Goal: Task Accomplishment & Management: Use online tool/utility

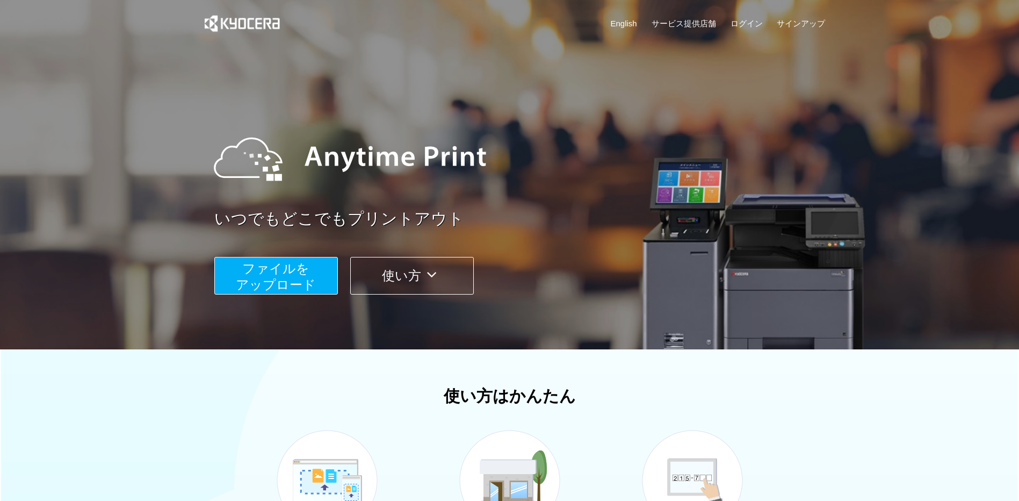
click at [298, 277] on span "ファイルを ​​アップロード" at bounding box center [276, 276] width 80 height 31
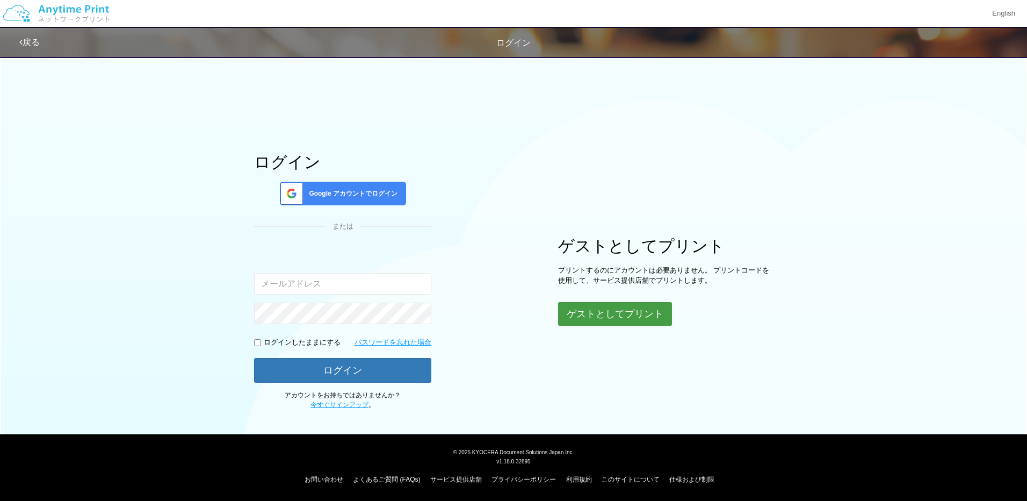
click at [627, 322] on button "ゲストとしてプリント" at bounding box center [615, 314] width 114 height 24
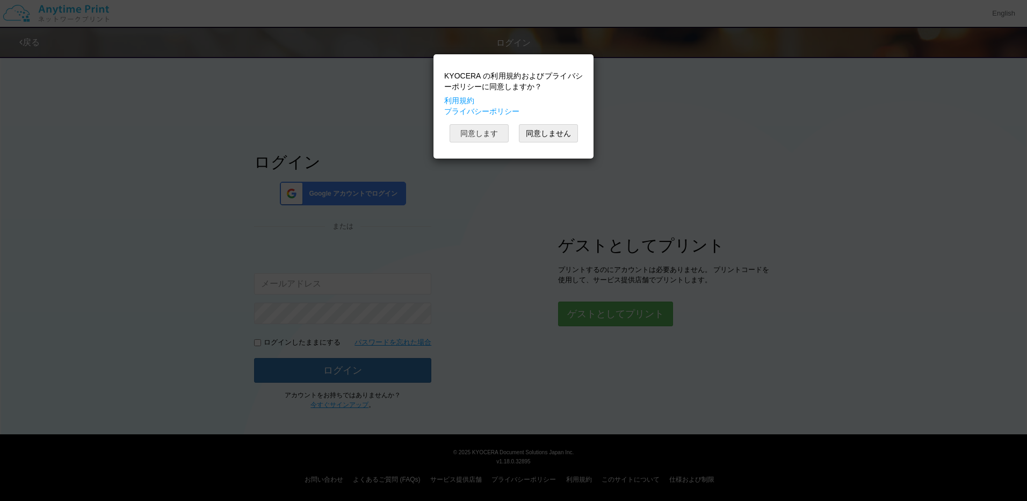
click at [485, 132] on button "同意します" at bounding box center [479, 133] width 59 height 18
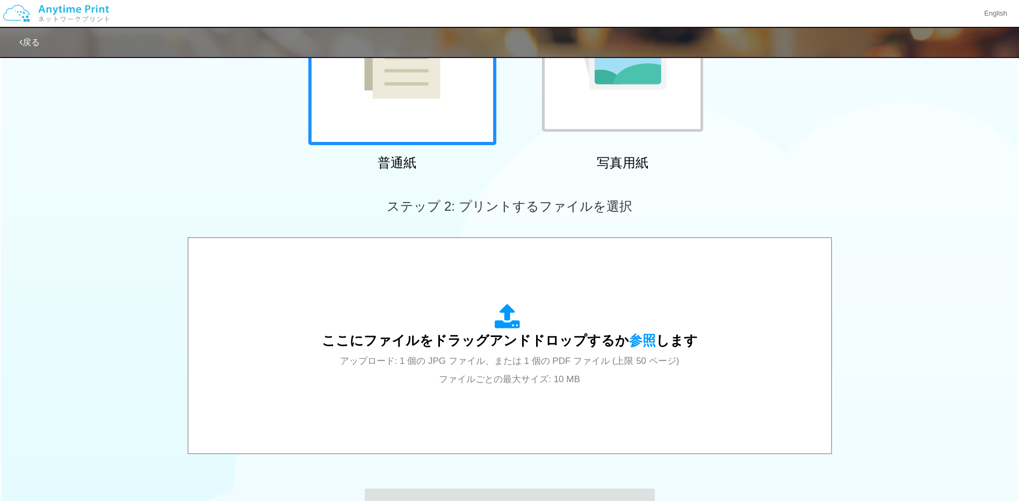
scroll to position [269, 0]
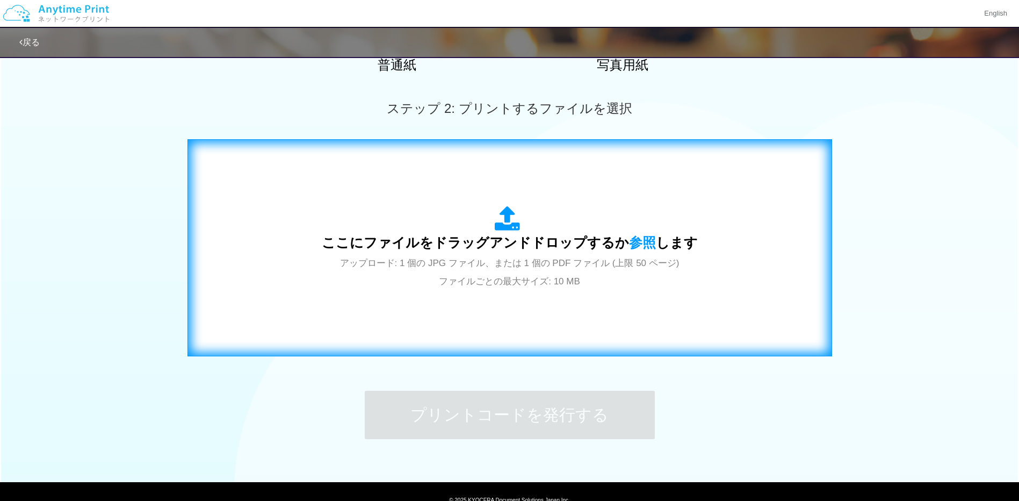
click at [530, 250] on span "ここにファイルをドラッグアンドドロップするか 参照 します" at bounding box center [510, 242] width 376 height 15
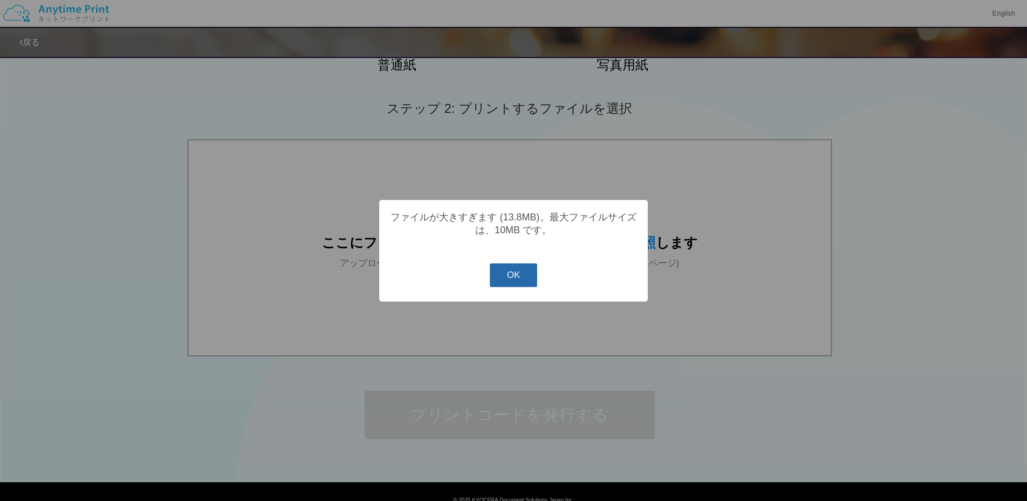
click at [528, 281] on button "OK" at bounding box center [514, 275] width 48 height 24
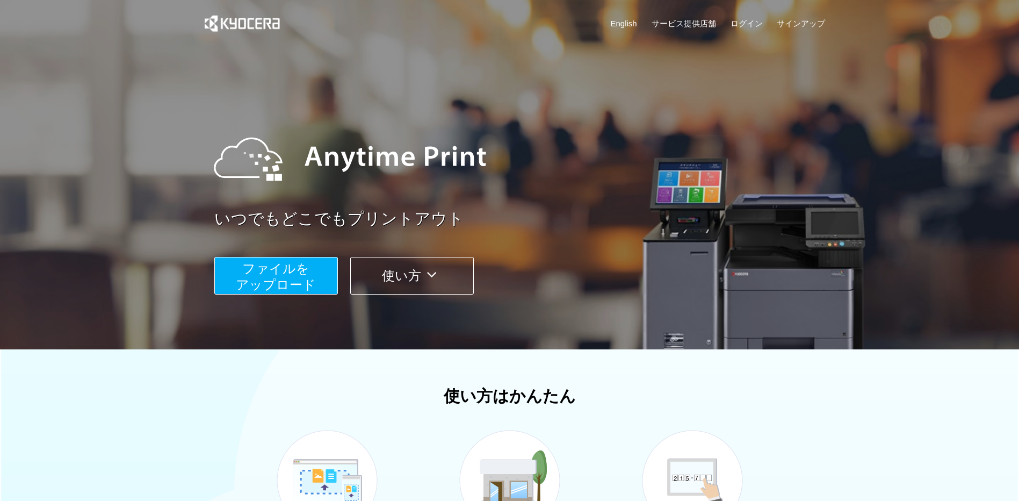
click at [293, 277] on span "ファイルを ​​アップロード" at bounding box center [276, 276] width 80 height 31
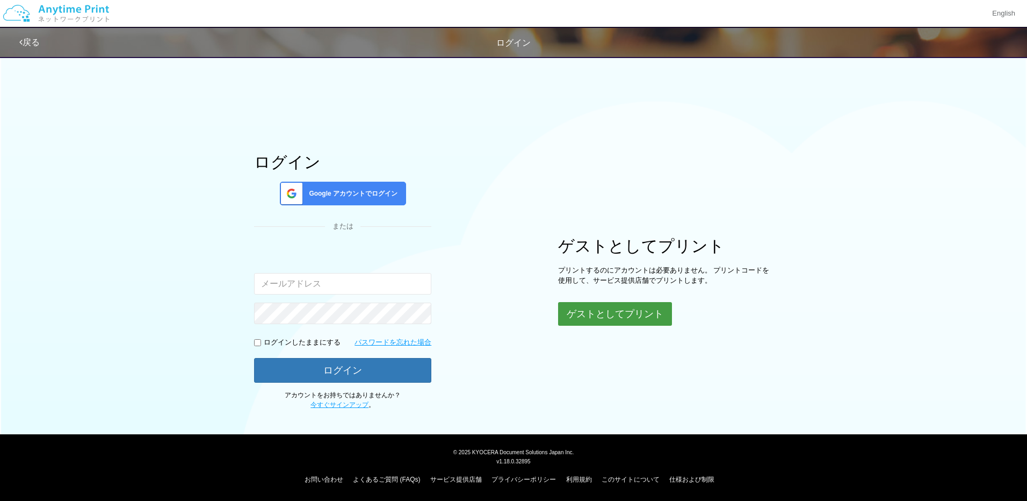
click at [656, 309] on button "ゲストとしてプリント" at bounding box center [615, 314] width 114 height 24
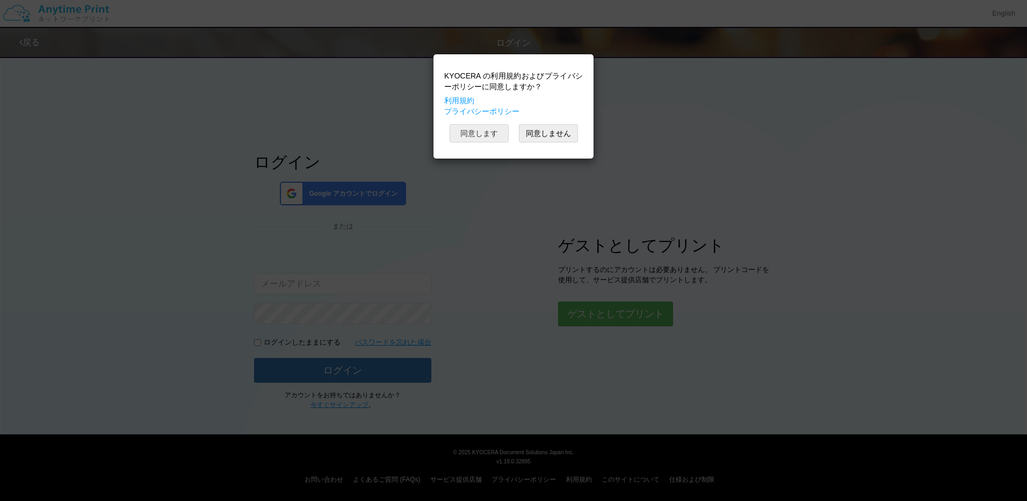
click at [487, 132] on button "同意します" at bounding box center [479, 133] width 59 height 18
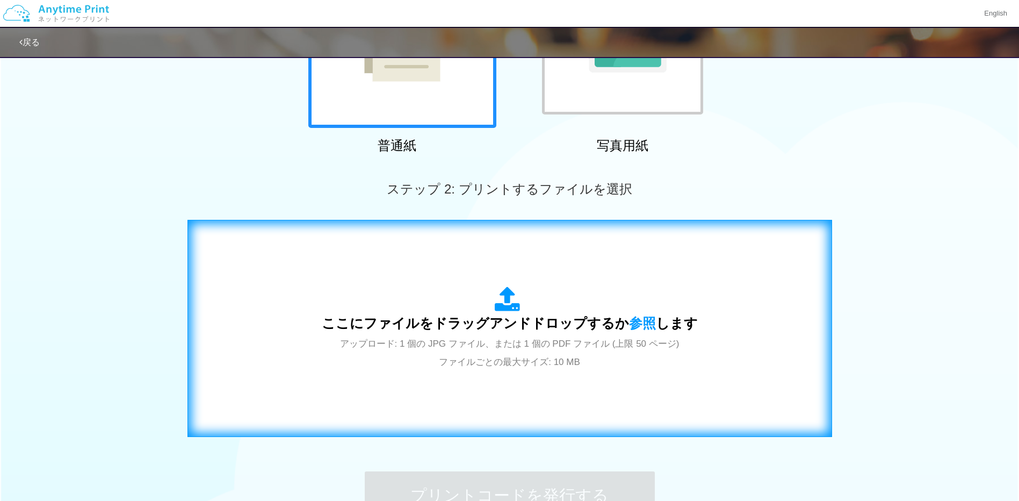
scroll to position [215, 0]
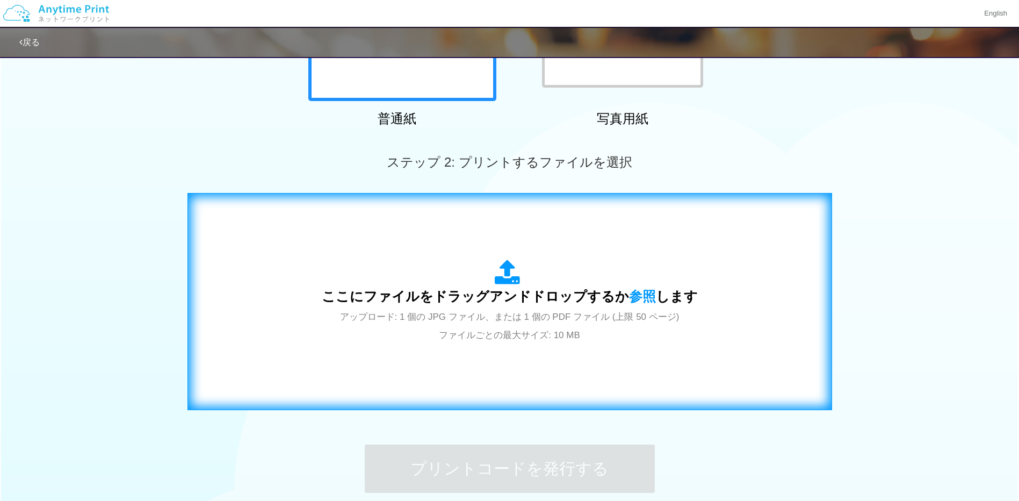
click at [517, 304] on span "ここにファイルをドラッグアンドドロップするか 参照 します" at bounding box center [510, 295] width 376 height 15
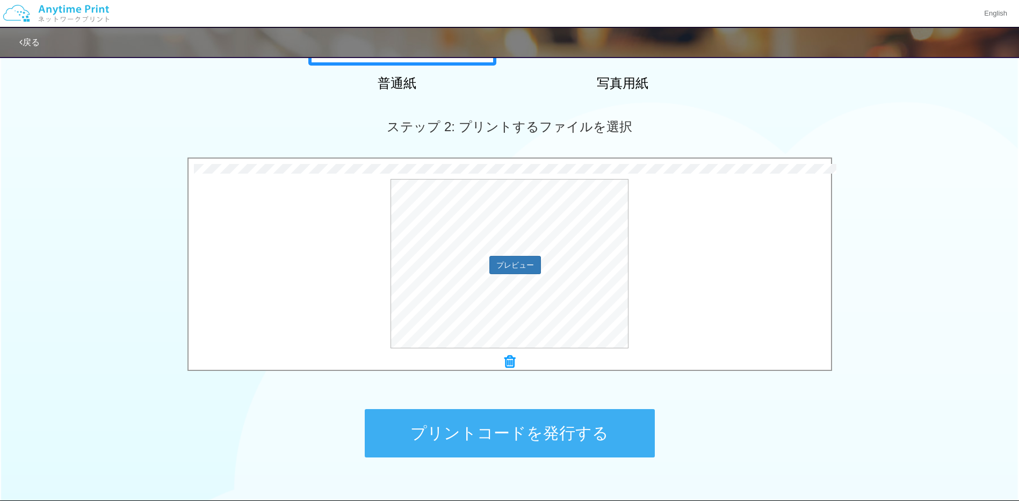
scroll to position [269, 0]
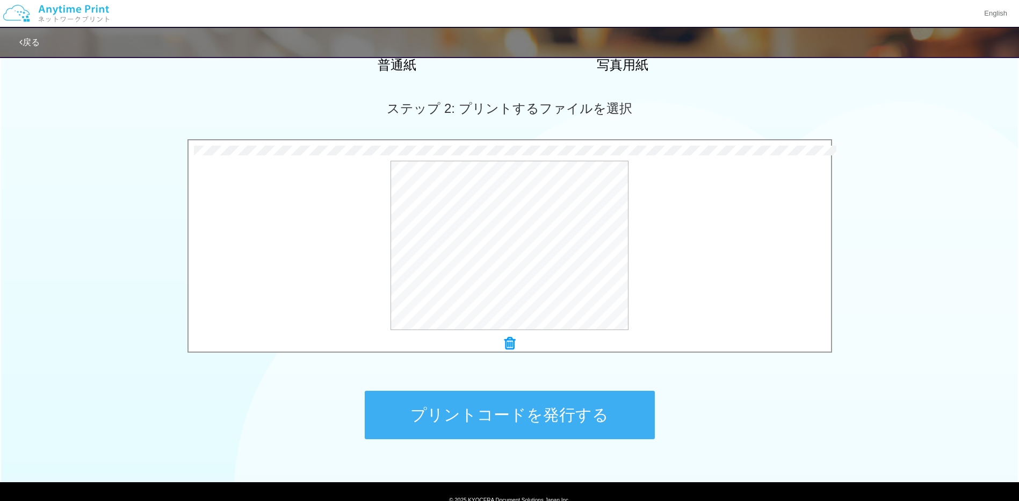
click at [517, 418] on button "プリントコードを発行する" at bounding box center [510, 415] width 290 height 48
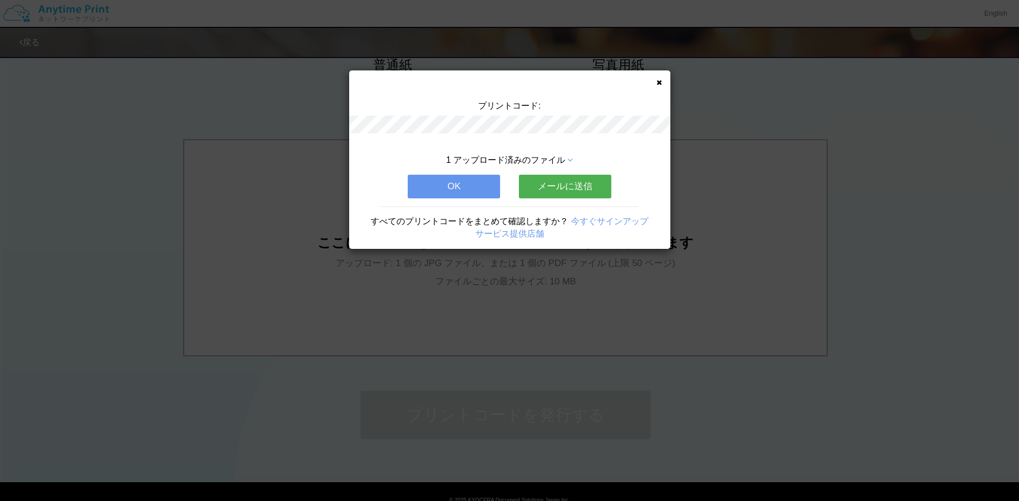
scroll to position [0, 0]
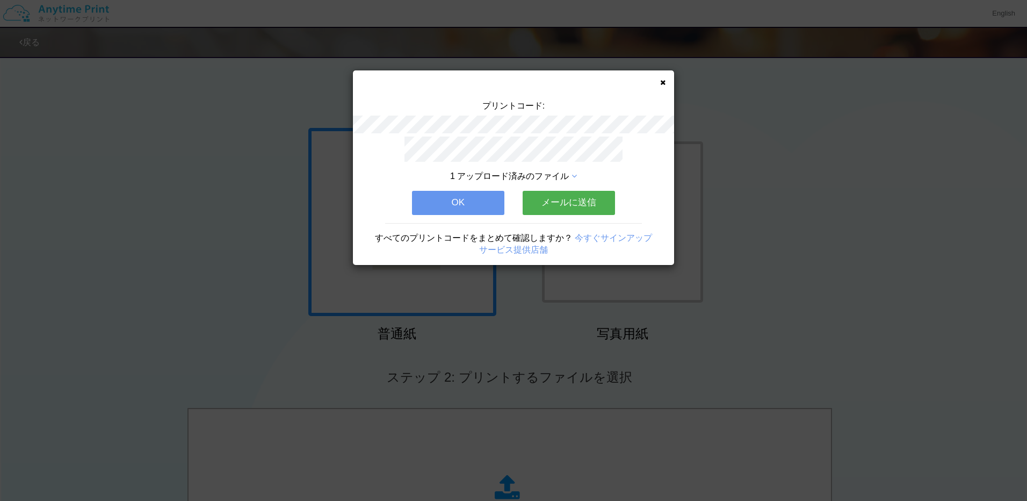
click at [466, 196] on button "OK" at bounding box center [458, 203] width 92 height 24
